Goal: Task Accomplishment & Management: Complete application form

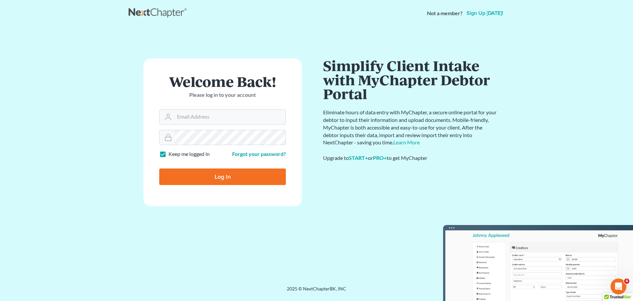
type input "[PERSON_NAME][EMAIL_ADDRESS][DOMAIN_NAME]"
click at [210, 178] on input "Log In" at bounding box center [222, 176] width 127 height 16
type input "Thinking..."
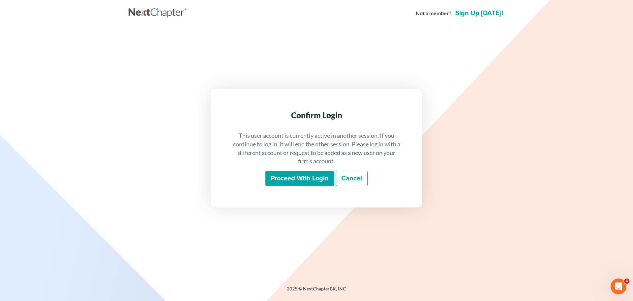
click at [305, 175] on input "Proceed with login" at bounding box center [300, 178] width 69 height 15
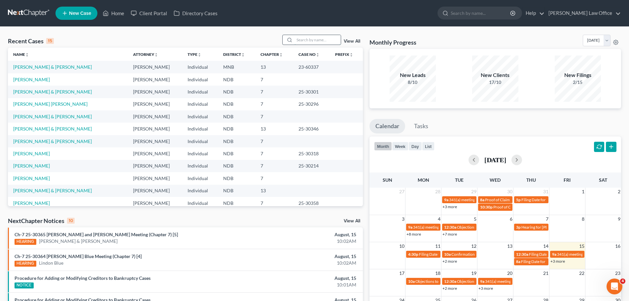
click at [296, 35] on input "search" at bounding box center [317, 40] width 46 height 10
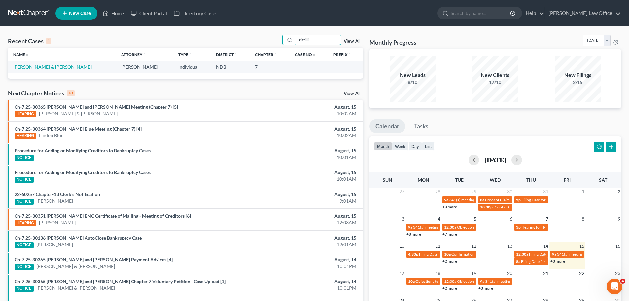
type input "Cristilli"
click at [33, 66] on link "[PERSON_NAME] & [PERSON_NAME]" at bounding box center [52, 67] width 79 height 6
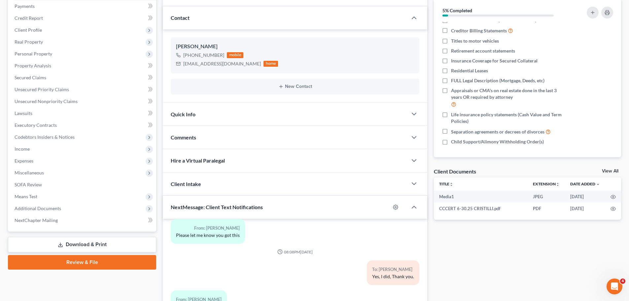
scroll to position [99, 0]
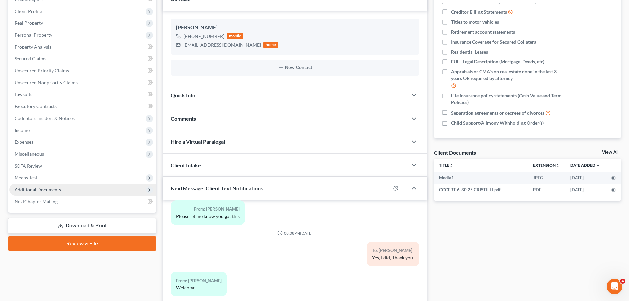
click at [41, 188] on span "Additional Documents" at bounding box center [38, 189] width 47 height 6
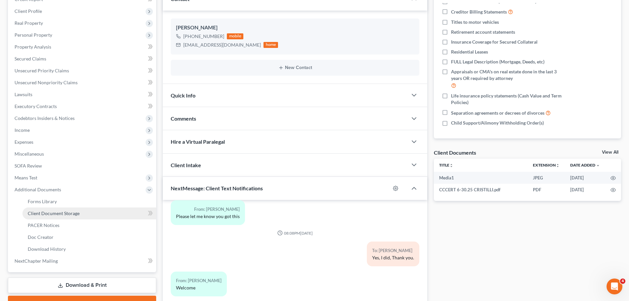
click at [58, 211] on span "Client Document Storage" at bounding box center [54, 213] width 52 height 6
select select "0"
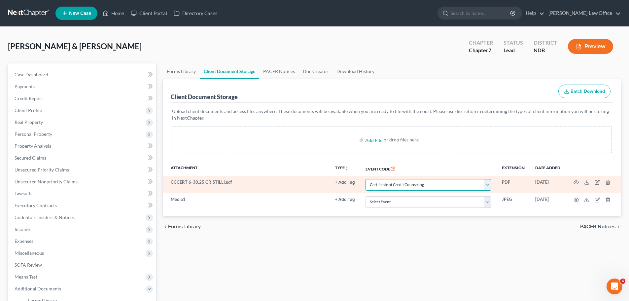
click at [489, 184] on select "Select Event Certificate of Credit Counseling Chapter 13 Plan Pay Filing Fee in…" at bounding box center [428, 185] width 126 height 12
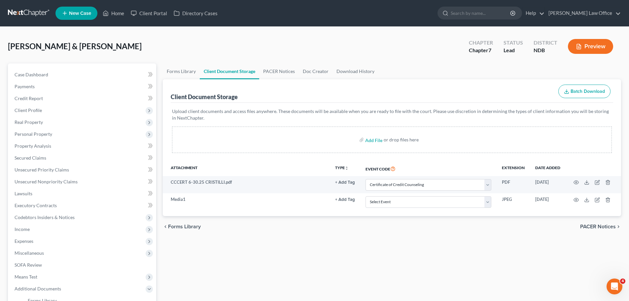
click at [515, 248] on div "Forms Library Client Document Storage PACER Notices Doc Creator Download Histor…" at bounding box center [391, 235] width 465 height 345
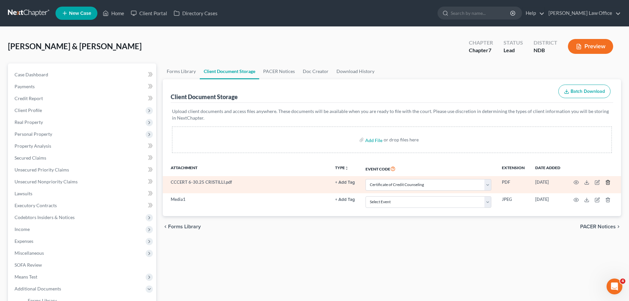
click at [608, 182] on line "button" at bounding box center [608, 182] width 0 height 1
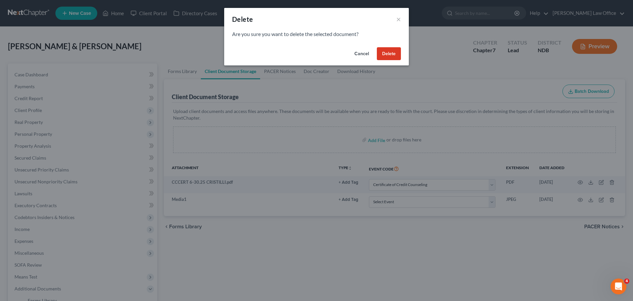
click at [389, 54] on button "Delete" at bounding box center [389, 53] width 24 height 13
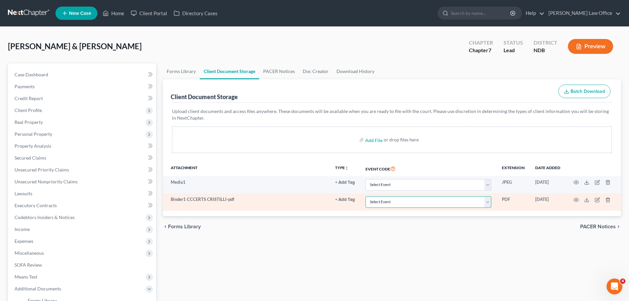
click at [487, 204] on select "Select Event Certificate of Credit Counseling Chapter 13 Plan Pay Filing Fee in…" at bounding box center [428, 202] width 126 height 12
select select "0"
click at [365, 196] on select "Select Event Certificate of Credit Counseling Chapter 13 Plan Pay Filing Fee in…" at bounding box center [428, 202] width 126 height 12
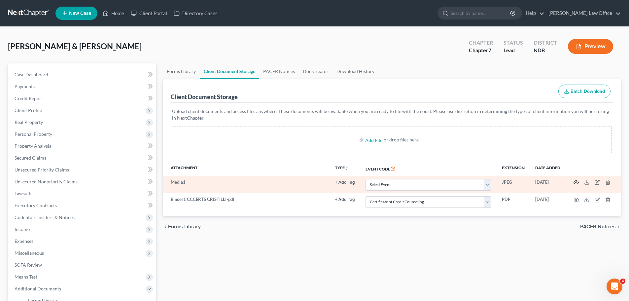
click at [576, 181] on icon "button" at bounding box center [575, 181] width 5 height 5
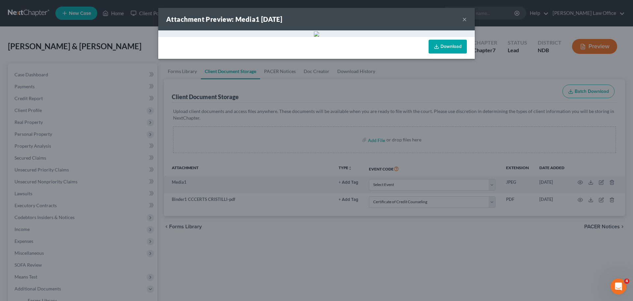
click at [463, 17] on button "×" at bounding box center [465, 19] width 5 height 8
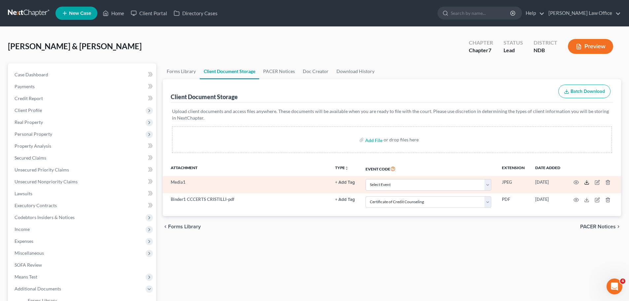
click at [586, 182] on polyline at bounding box center [586, 182] width 2 height 1
click at [608, 182] on icon "button" at bounding box center [607, 181] width 5 height 5
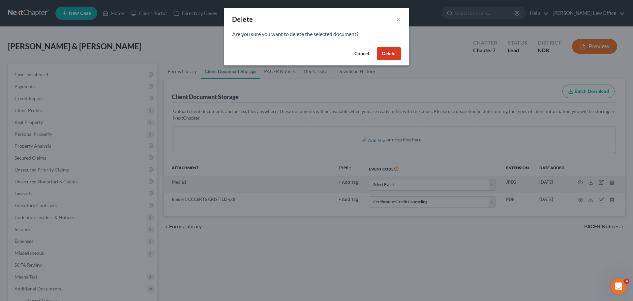
click at [388, 52] on button "Delete" at bounding box center [389, 53] width 24 height 13
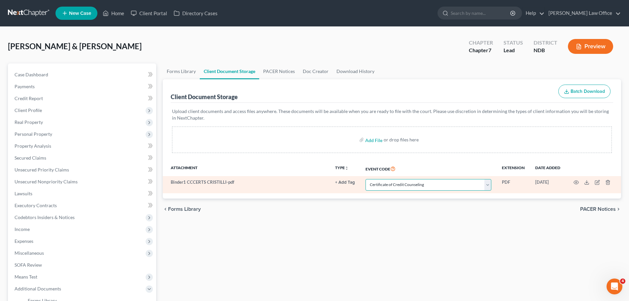
click at [489, 181] on select "Select Event Certificate of Credit Counseling Chapter 13 Plan Pay Filing Fee in…" at bounding box center [428, 185] width 126 height 12
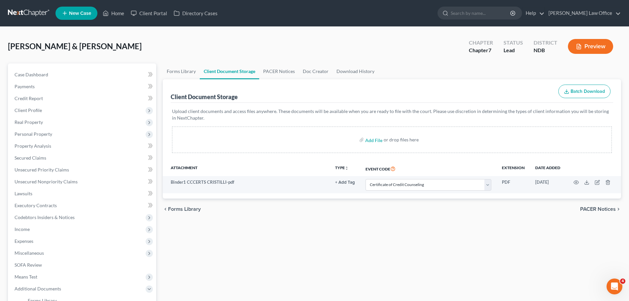
select select "0"
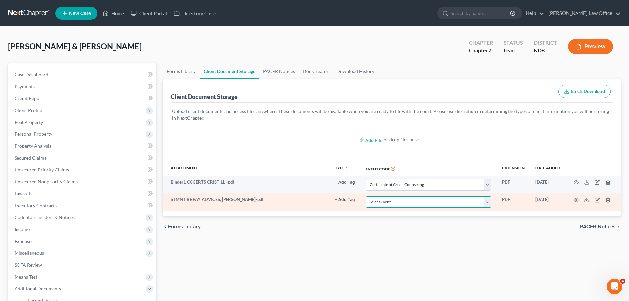
click at [489, 202] on select "Select Event Certificate of Credit Counseling Chapter 13 Plan Pay Filing Fee in…" at bounding box center [428, 202] width 126 height 12
click at [365, 196] on select "Select Event Certificate of Credit Counseling Chapter 13 Plan Pay Filing Fee in…" at bounding box center [428, 202] width 126 height 12
click at [489, 202] on select "Select Event Certificate of Credit Counseling Chapter 13 Plan Pay Filing Fee in…" at bounding box center [428, 202] width 126 height 12
select select "5"
click at [365, 196] on select "Select Event Certificate of Credit Counseling Chapter 13 Plan Pay Filing Fee in…" at bounding box center [428, 202] width 126 height 12
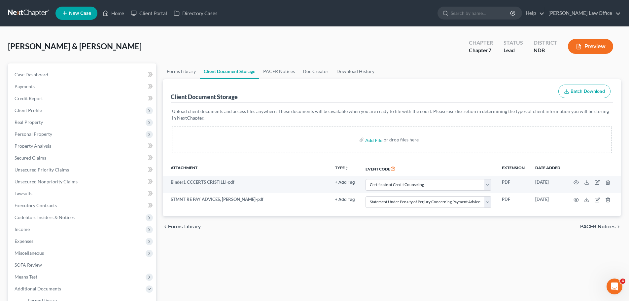
select select "0"
select select "5"
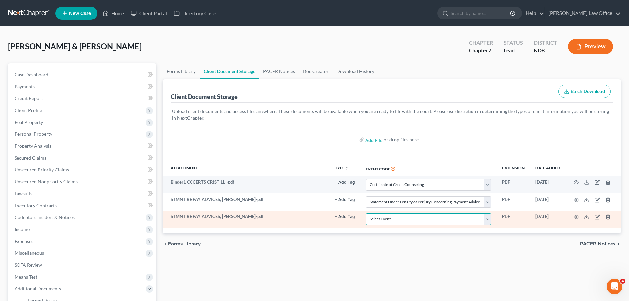
click at [486, 219] on select "Select Event Certificate of Credit Counseling Chapter 13 Plan Pay Filing Fee in…" at bounding box center [428, 219] width 126 height 12
select select "5"
click at [365, 213] on select "Select Event Certificate of Credit Counseling Chapter 13 Plan Pay Filing Fee in…" at bounding box center [428, 219] width 126 height 12
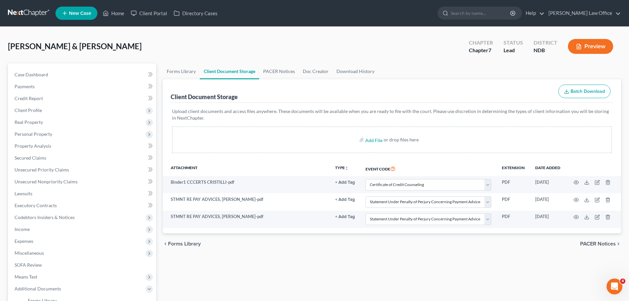
select select "0"
select select "5"
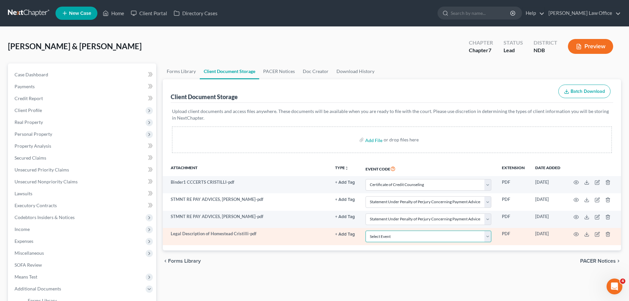
click at [490, 239] on select "Select Event Certificate of Credit Counseling Chapter 13 Plan Pay Filing Fee in…" at bounding box center [428, 236] width 126 height 12
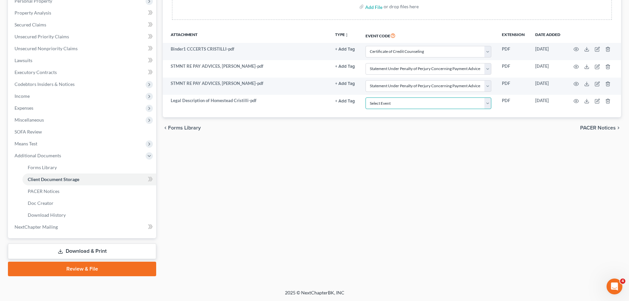
scroll to position [133, 0]
click at [95, 270] on link "Review & File" at bounding box center [82, 268] width 148 height 15
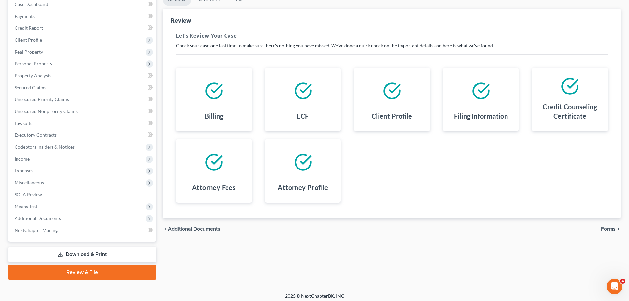
scroll to position [74, 0]
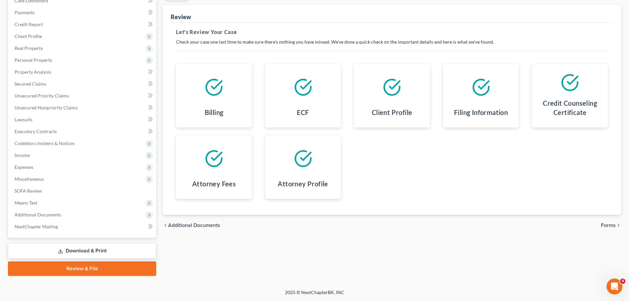
click at [609, 226] on span "Forms" at bounding box center [607, 224] width 15 height 5
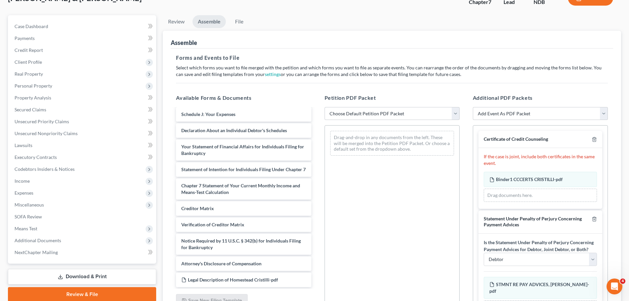
scroll to position [48, 0]
click at [455, 113] on select "Choose Default Petition PDF Packet Complete Bankruptcy Petition (all forms and …" at bounding box center [391, 114] width 135 height 13
select select "0"
click at [324, 108] on select "Choose Default Petition PDF Packet Complete Bankruptcy Petition (all forms and …" at bounding box center [391, 114] width 135 height 13
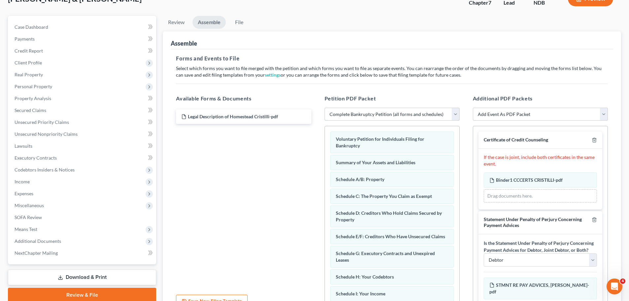
scroll to position [0, 0]
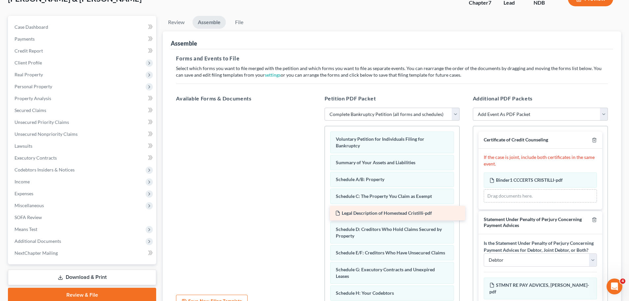
drag, startPoint x: 225, startPoint y: 116, endPoint x: 379, endPoint y: 212, distance: 181.4
click at [316, 108] on div "Legal Description of Homestead Cristilli-pdf Legal Description of Homestead Cri…" at bounding box center [243, 108] width 145 height 0
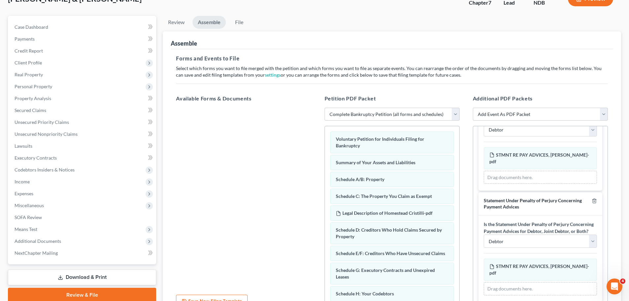
scroll to position [113, 0]
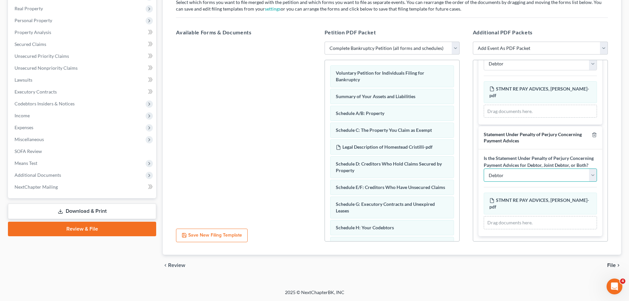
click at [587, 180] on select "Debtor Joint Debtor Debtor and Joint Debtor" at bounding box center [539, 174] width 113 height 13
select select "1"
click at [483, 175] on select "Debtor Joint Debtor Debtor and Joint Debtor" at bounding box center [539, 174] width 113 height 13
click at [280, 155] on div at bounding box center [243, 132] width 145 height 181
click at [29, 176] on span "Additional Documents" at bounding box center [38, 175] width 47 height 6
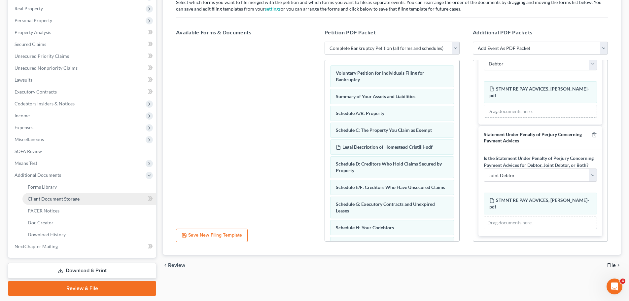
click at [51, 198] on span "Client Document Storage" at bounding box center [54, 199] width 52 height 6
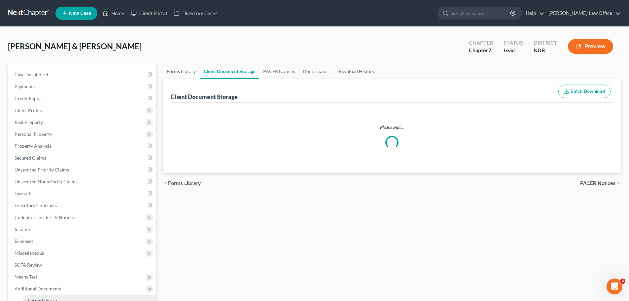
select select "0"
select select "5"
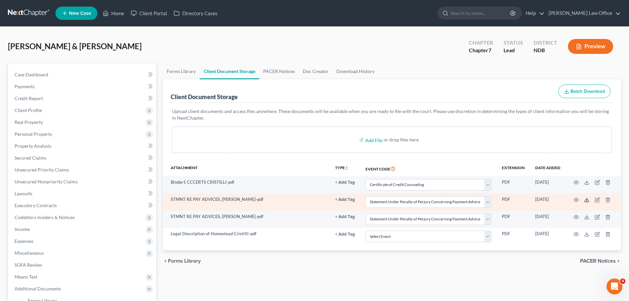
click at [585, 200] on icon at bounding box center [586, 199] width 5 height 5
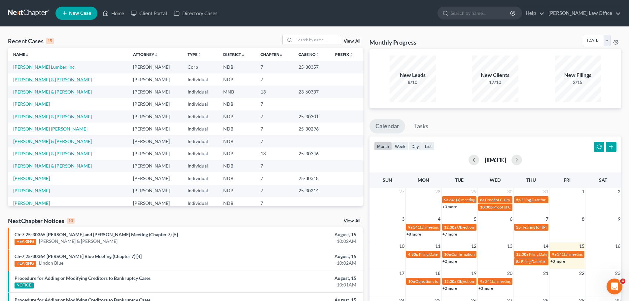
click at [42, 80] on link "[PERSON_NAME] & [PERSON_NAME]" at bounding box center [52, 80] width 79 height 6
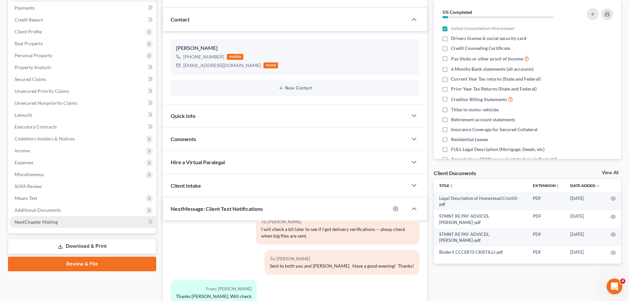
scroll to position [72, 0]
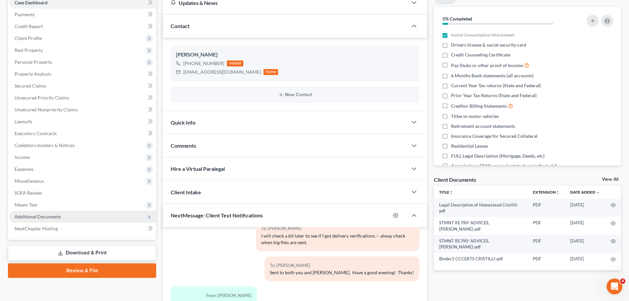
click at [53, 215] on span "Additional Documents" at bounding box center [38, 216] width 47 height 6
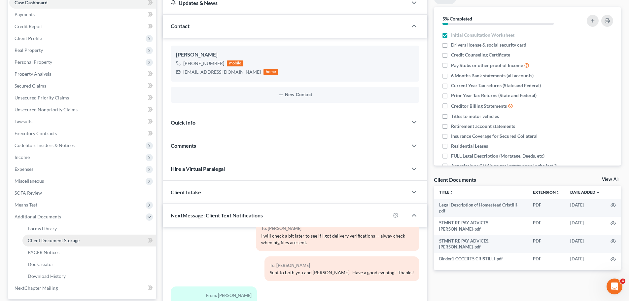
click at [50, 239] on span "Client Document Storage" at bounding box center [54, 240] width 52 height 6
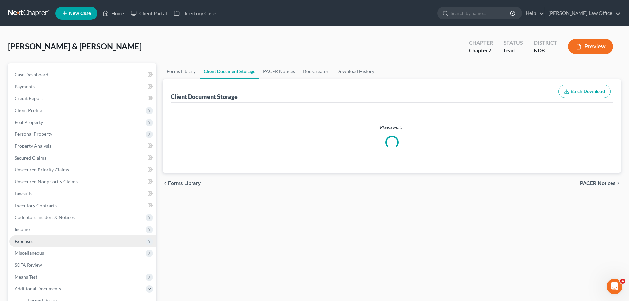
select select "0"
select select "5"
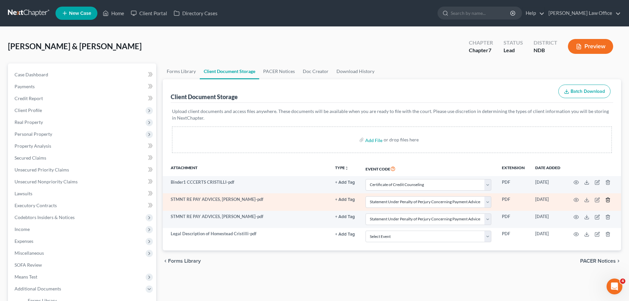
click at [331, 199] on icon "button" at bounding box center [607, 199] width 3 height 4
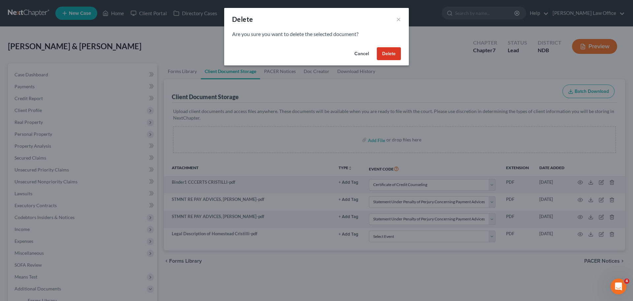
drag, startPoint x: 390, startPoint y: 53, endPoint x: 390, endPoint y: 57, distance: 4.6
click at [331, 53] on button "Delete" at bounding box center [389, 53] width 24 height 13
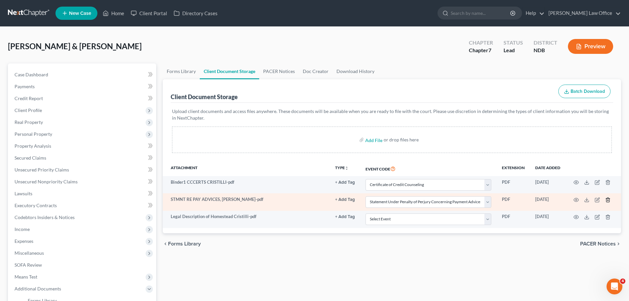
click at [331, 198] on icon "button" at bounding box center [607, 199] width 3 height 4
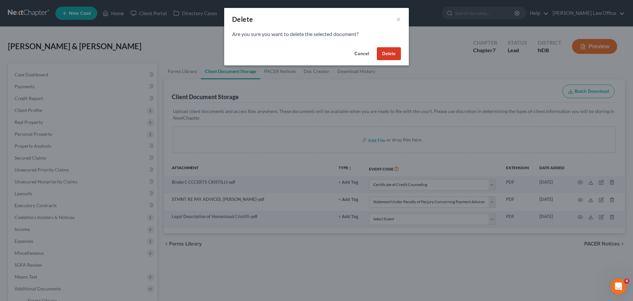
click at [331, 50] on button "Delete" at bounding box center [389, 53] width 24 height 13
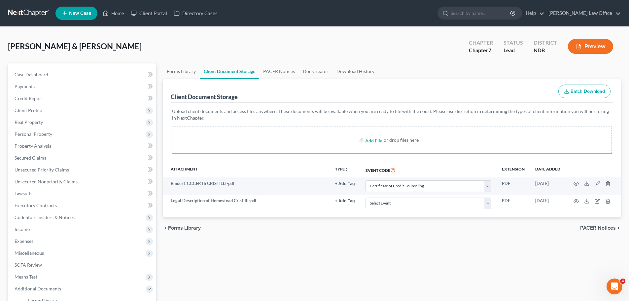
select select "0"
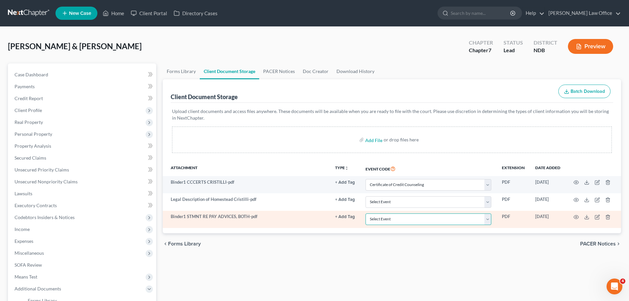
click at [331, 217] on select "Select Event Certificate of Credit Counseling Chapter 13 Plan Pay Filing Fee in…" at bounding box center [428, 219] width 126 height 12
select select "5"
click at [331, 213] on select "Select Event Certificate of Credit Counseling Chapter 13 Plan Pay Filing Fee in…" at bounding box center [428, 219] width 126 height 12
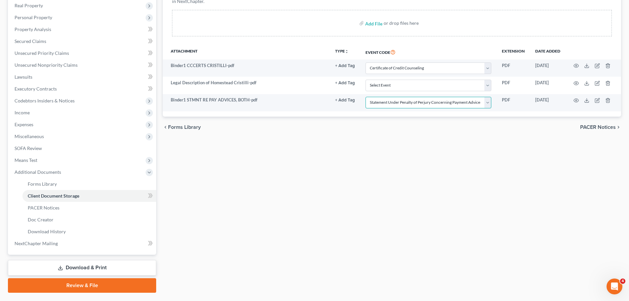
scroll to position [133, 0]
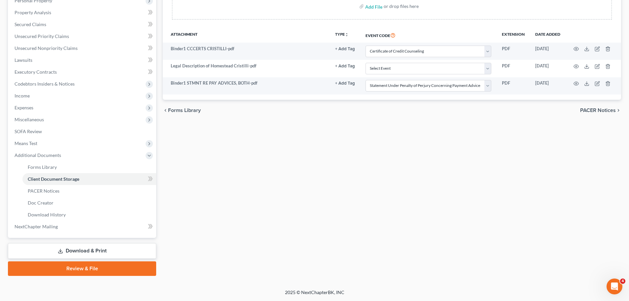
click at [84, 267] on link "Review & File" at bounding box center [82, 268] width 148 height 15
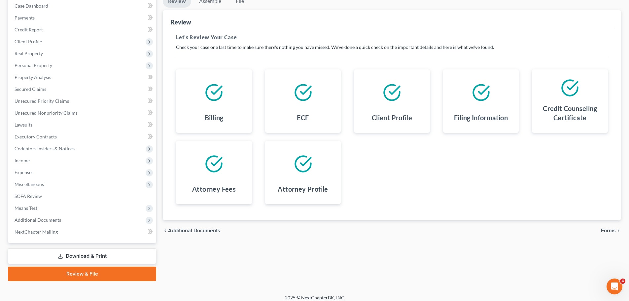
scroll to position [74, 0]
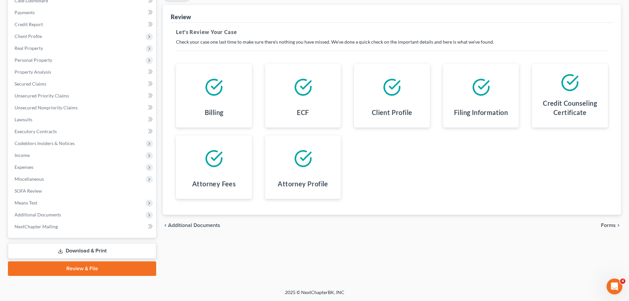
click at [331, 224] on span "Forms" at bounding box center [607, 224] width 15 height 5
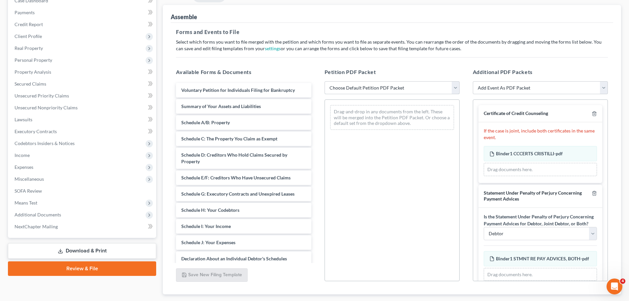
click at [331, 89] on select "Choose Default Petition PDF Packet Complete Bankruptcy Petition (all forms and …" at bounding box center [391, 87] width 135 height 13
select select "0"
click at [324, 81] on select "Choose Default Petition PDF Packet Complete Bankruptcy Petition (all forms and …" at bounding box center [391, 87] width 135 height 13
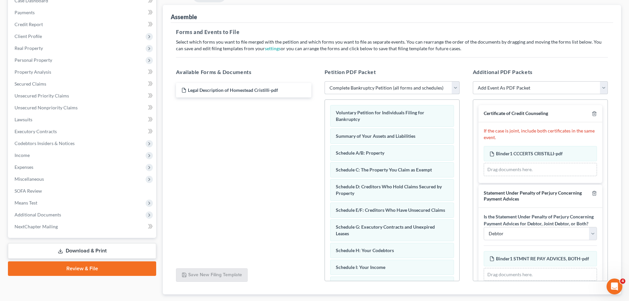
scroll to position [107, 0]
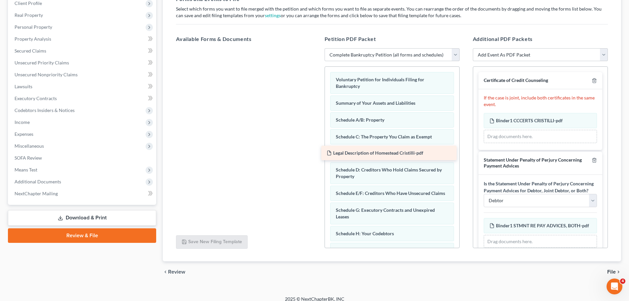
drag, startPoint x: 224, startPoint y: 58, endPoint x: 370, endPoint y: 155, distance: 174.5
click at [316, 48] on div "Legal Description of Homestead Cristilli-pdf Legal Description of Homestead Cri…" at bounding box center [243, 48] width 145 height 0
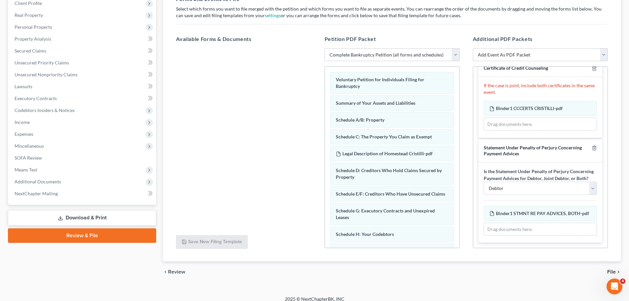
scroll to position [26, 0]
click at [331, 181] on select "Debtor Joint Debtor Debtor and Joint Debtor" at bounding box center [539, 187] width 113 height 13
select select "2"
click at [331, 181] on select "Debtor Joint Debtor Debtor and Joint Debtor" at bounding box center [539, 187] width 113 height 13
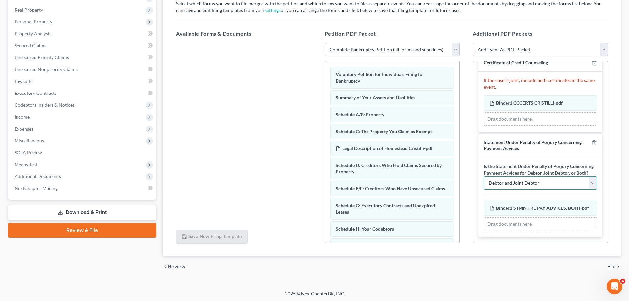
scroll to position [113, 0]
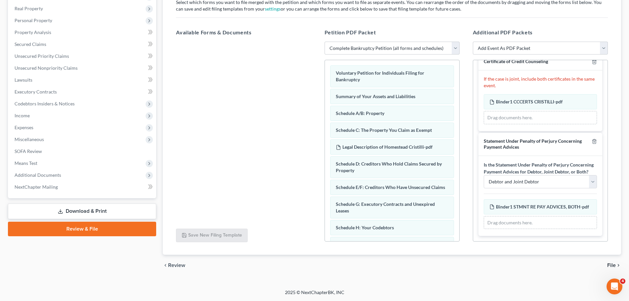
click at [331, 265] on span "File" at bounding box center [611, 264] width 9 height 5
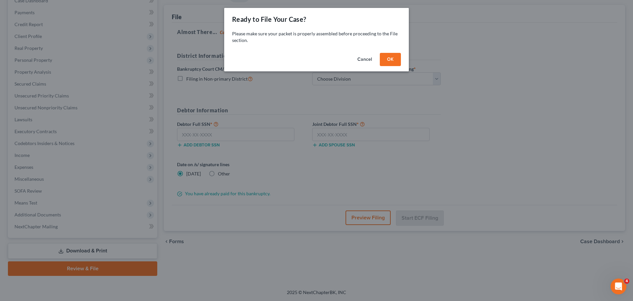
click at [331, 57] on button "OK" at bounding box center [390, 59] width 21 height 13
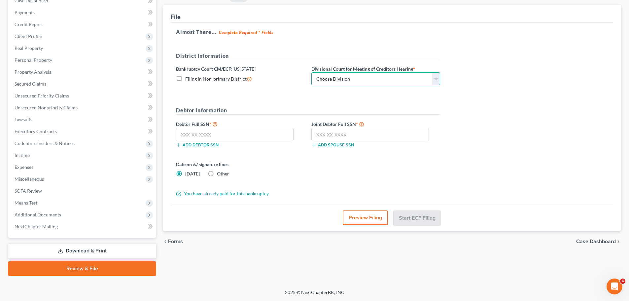
click at [331, 79] on select "Choose Division Fargo" at bounding box center [375, 78] width 129 height 13
select select "0"
click at [311, 72] on select "Choose Division Fargo" at bounding box center [375, 78] width 129 height 13
click at [204, 133] on input "text" at bounding box center [234, 134] width 117 height 13
type input "550-84-0111"
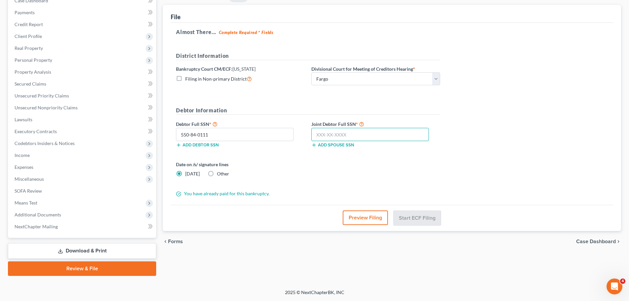
click at [324, 129] on input "text" at bounding box center [369, 134] width 117 height 13
type input "502-84-8139"
click at [331, 217] on button "Start ECF Filing" at bounding box center [416, 217] width 47 height 15
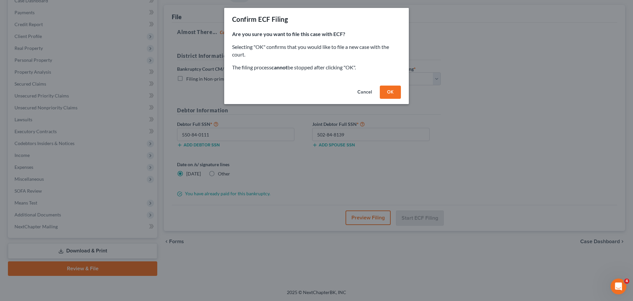
click at [331, 92] on button "OK" at bounding box center [390, 91] width 21 height 13
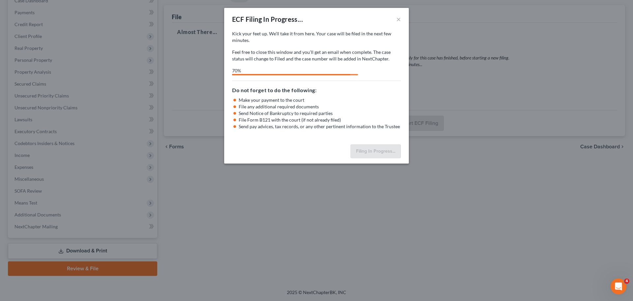
select select "0"
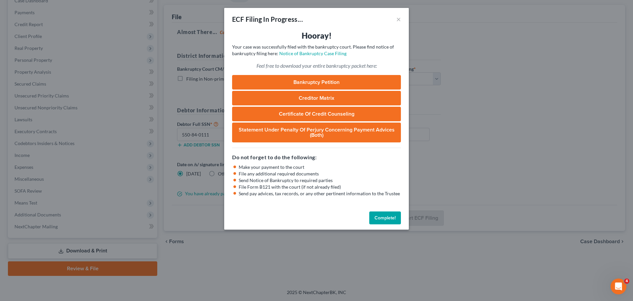
click at [207, 120] on div "ECF Filing In Progress... × Hooray! Your case was successfully filed with the b…" at bounding box center [316, 150] width 633 height 301
click at [304, 54] on link "Notice of Bankruptcy Case Filing" at bounding box center [312, 53] width 67 height 6
